Goal: Navigation & Orientation: Find specific page/section

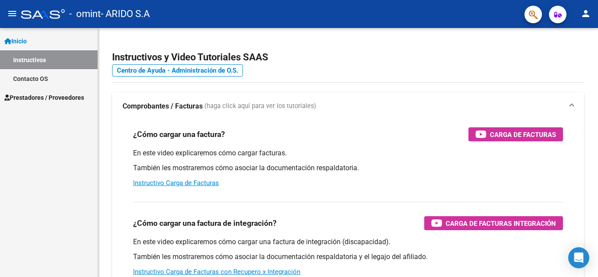
click at [35, 94] on span "Prestadores / Proveedores" at bounding box center [44, 98] width 80 height 10
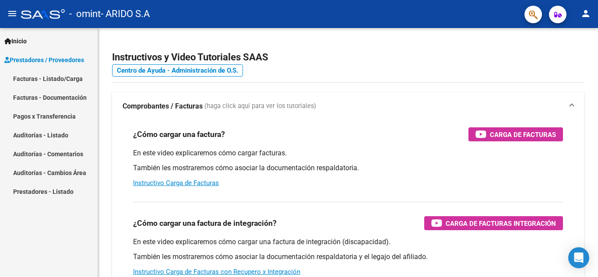
click at [36, 75] on link "Facturas - Listado/Carga" at bounding box center [49, 78] width 98 height 19
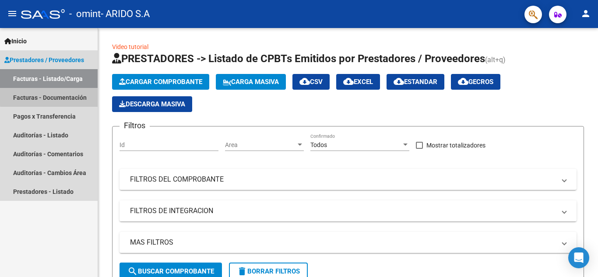
click at [63, 95] on link "Facturas - Documentación" at bounding box center [49, 97] width 98 height 19
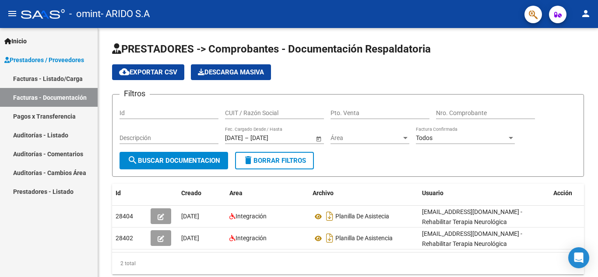
click at [37, 111] on link "Pagos x Transferencia" at bounding box center [49, 116] width 98 height 19
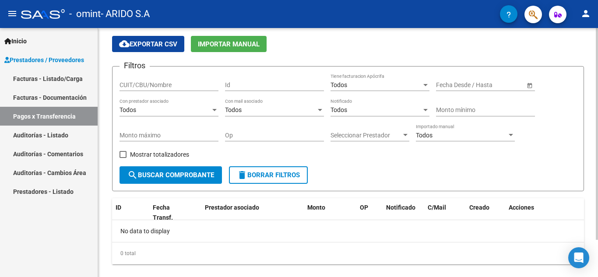
scroll to position [44, 0]
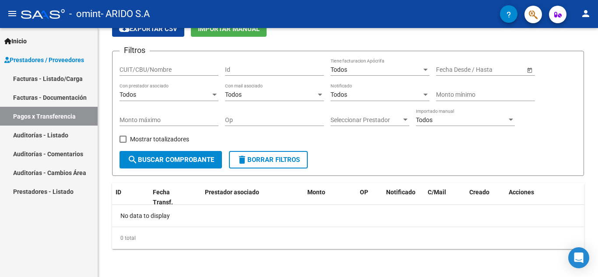
click at [46, 133] on link "Auditorías - Listado" at bounding box center [49, 135] width 98 height 19
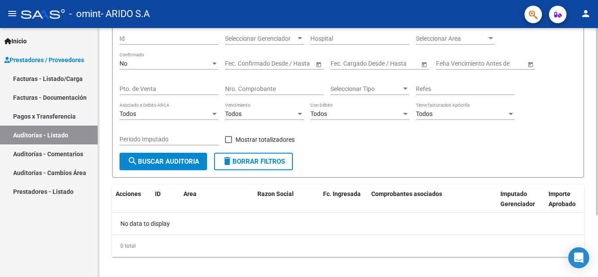
scroll to position [82, 0]
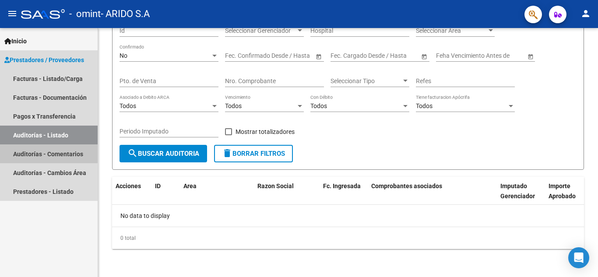
click at [33, 152] on link "Auditorías - Comentarios" at bounding box center [49, 153] width 98 height 19
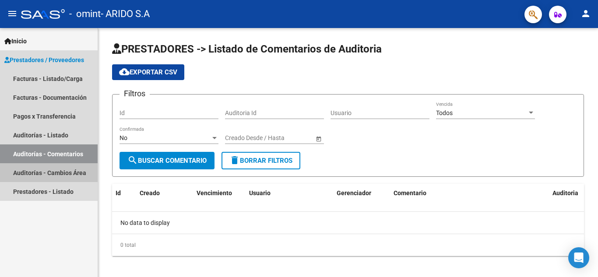
click at [63, 172] on link "Auditorías - Cambios Área" at bounding box center [49, 172] width 98 height 19
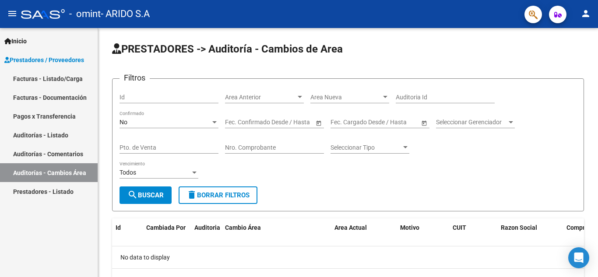
click at [62, 189] on link "Prestadores - Listado" at bounding box center [49, 191] width 98 height 19
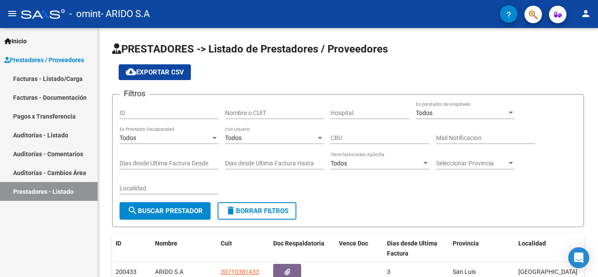
click at [20, 39] on span "Inicio" at bounding box center [15, 41] width 22 height 10
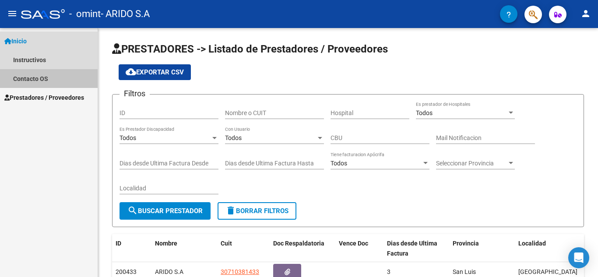
click at [31, 79] on link "Contacto OS" at bounding box center [49, 78] width 98 height 19
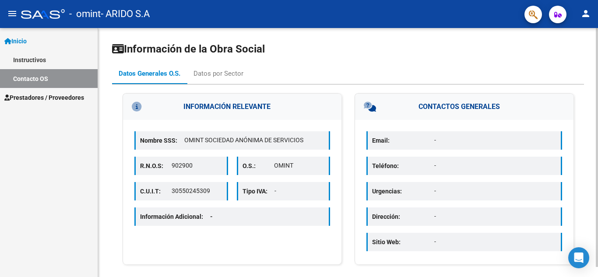
scroll to position [11, 0]
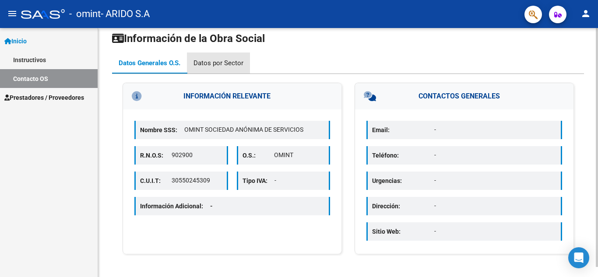
click at [221, 61] on div "Datos por Sector" at bounding box center [218, 63] width 50 height 10
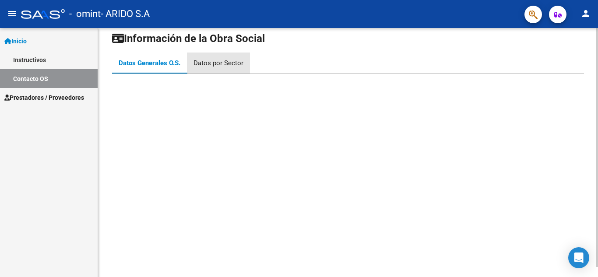
scroll to position [0, 0]
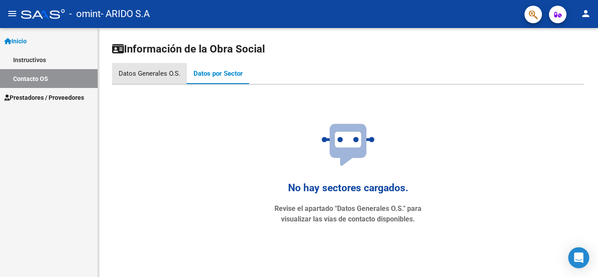
click at [145, 72] on div "Datos Generales O.S." at bounding box center [150, 74] width 62 height 10
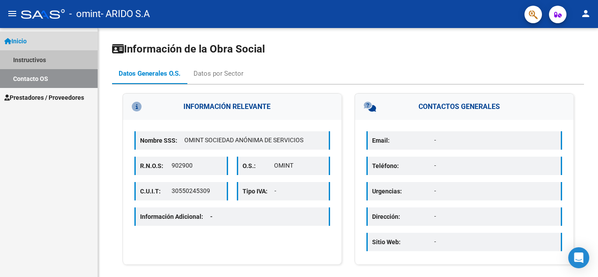
click at [21, 56] on link "Instructivos" at bounding box center [49, 59] width 98 height 19
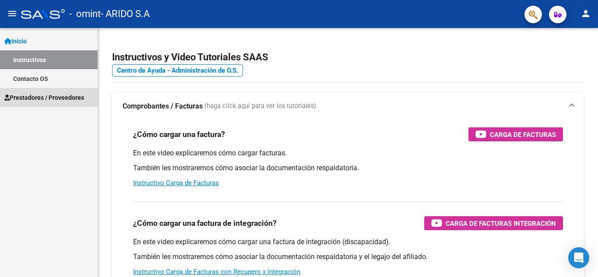
click at [42, 97] on span "Prestadores / Proveedores" at bounding box center [44, 98] width 80 height 10
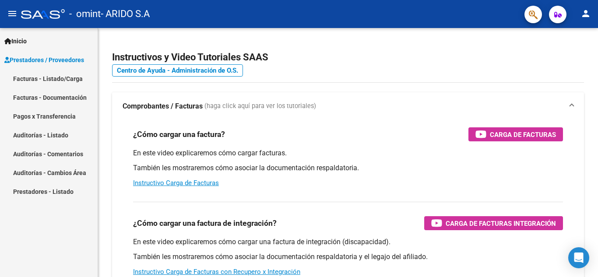
click at [61, 76] on link "Facturas - Listado/Carga" at bounding box center [49, 78] width 98 height 19
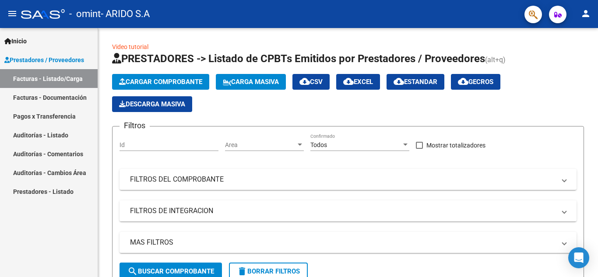
click at [12, 14] on mat-icon "menu" at bounding box center [12, 13] width 11 height 11
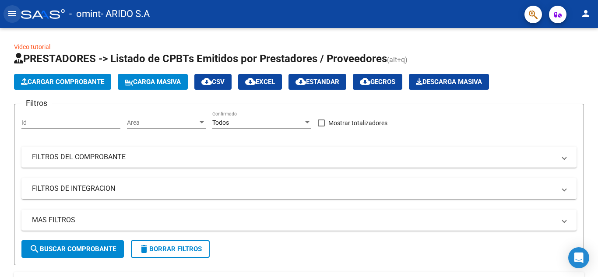
click at [12, 14] on mat-icon "menu" at bounding box center [12, 13] width 11 height 11
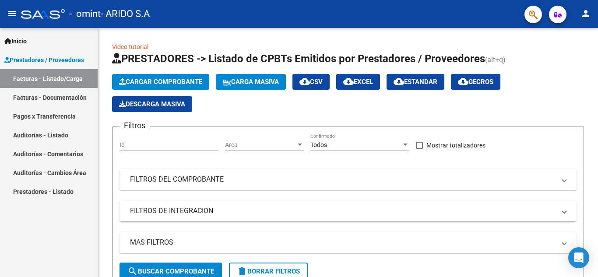
click at [558, 17] on icon "button" at bounding box center [557, 14] width 7 height 7
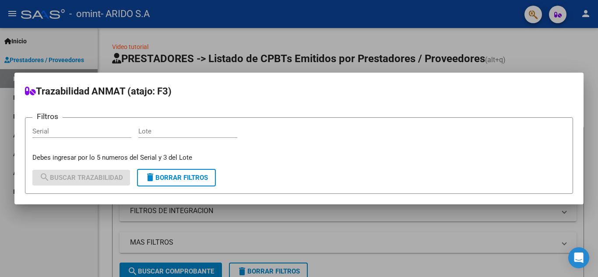
click at [558, 17] on div at bounding box center [299, 138] width 598 height 277
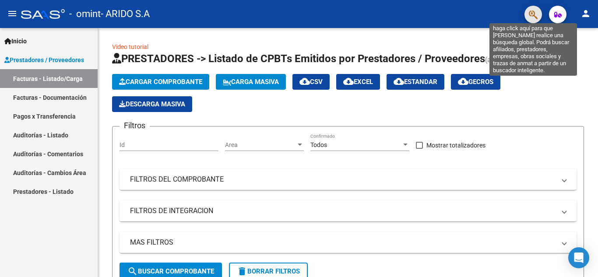
click at [537, 14] on icon "button" at bounding box center [533, 15] width 9 height 10
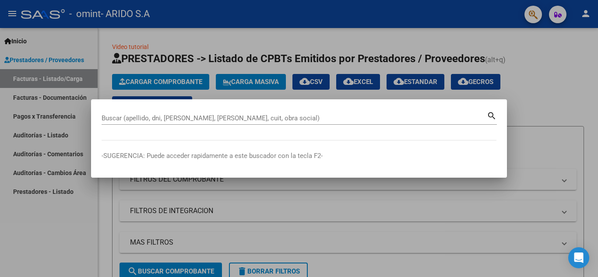
click at [559, 15] on div at bounding box center [299, 138] width 598 height 277
